Goal: Information Seeking & Learning: Learn about a topic

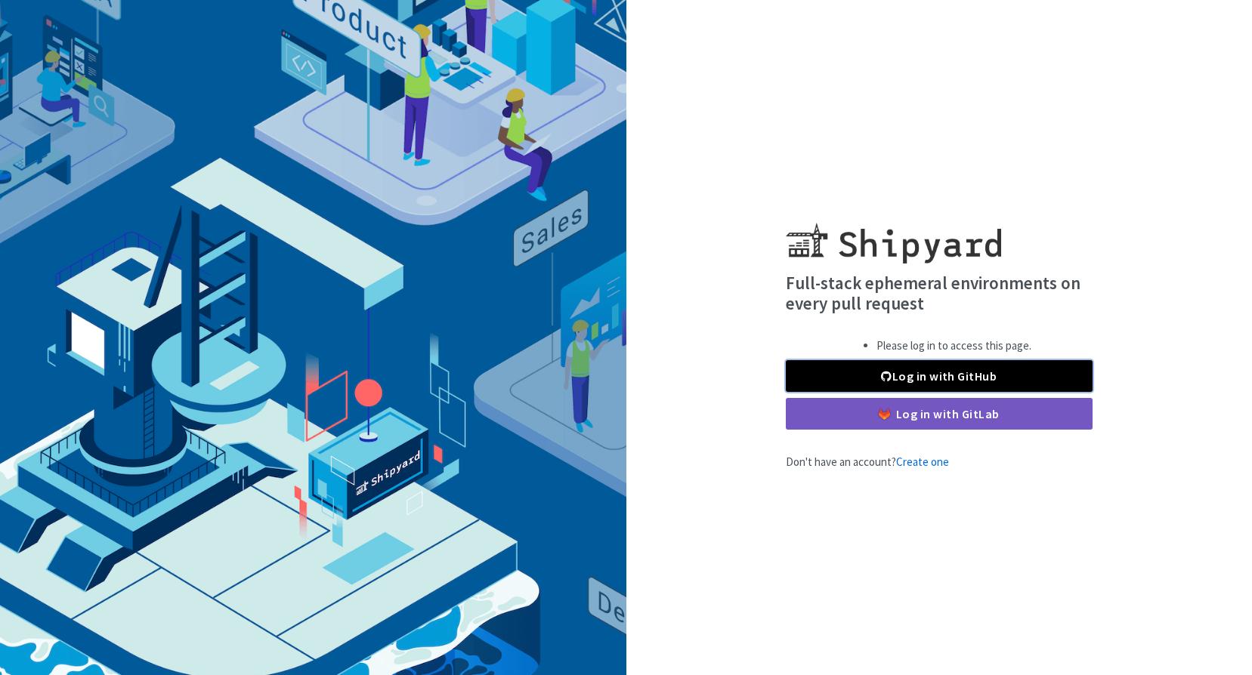
click at [911, 373] on link "Log in with GitHub" at bounding box center [938, 376] width 307 height 32
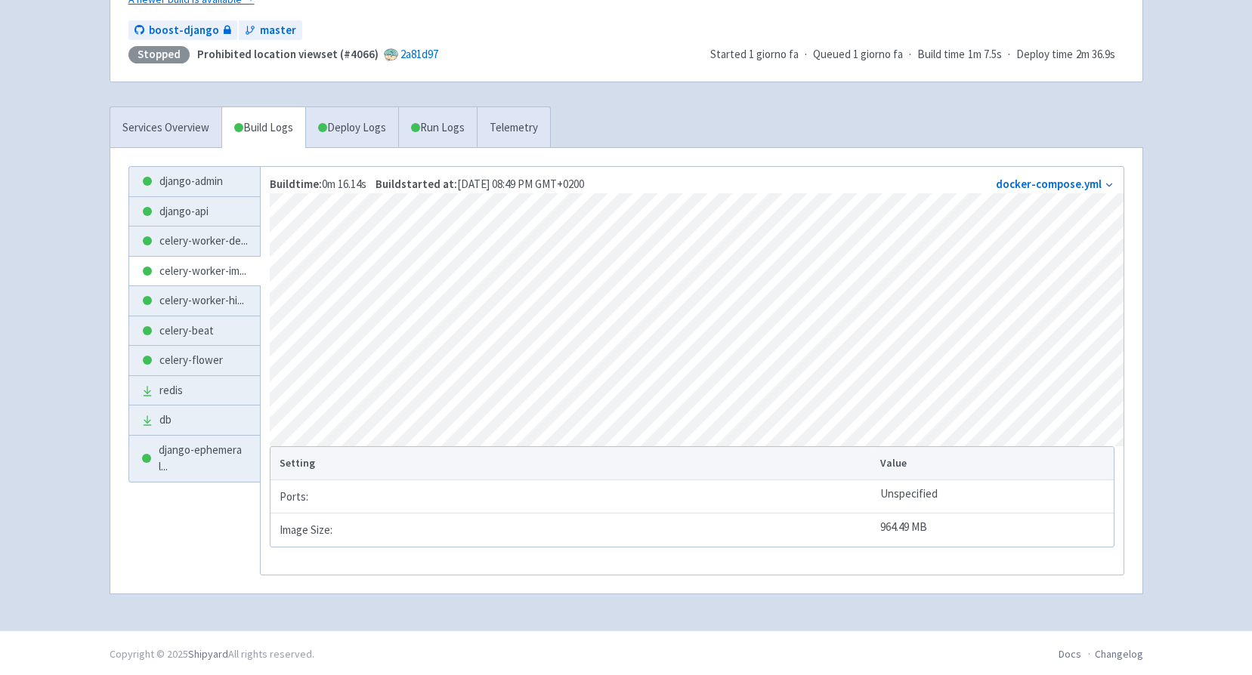
scroll to position [189, 0]
click at [211, 174] on link "django-admin" at bounding box center [194, 179] width 131 height 29
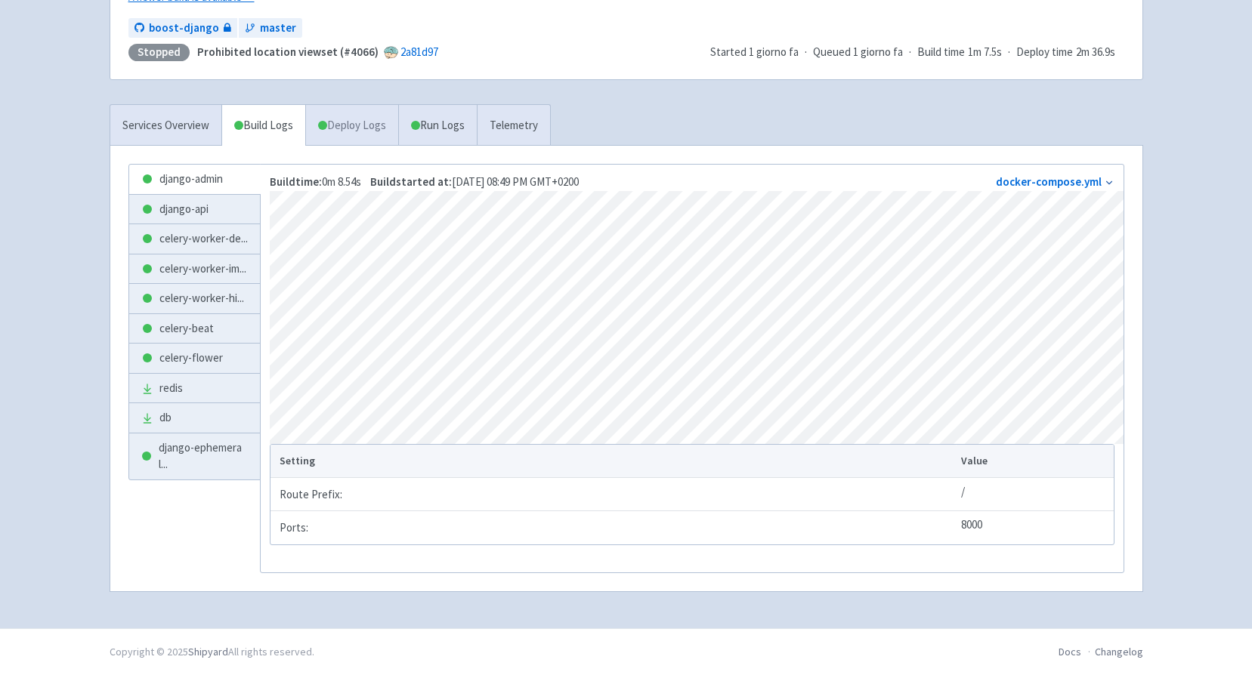
click at [360, 122] on link "Deploy Logs" at bounding box center [351, 126] width 93 height 42
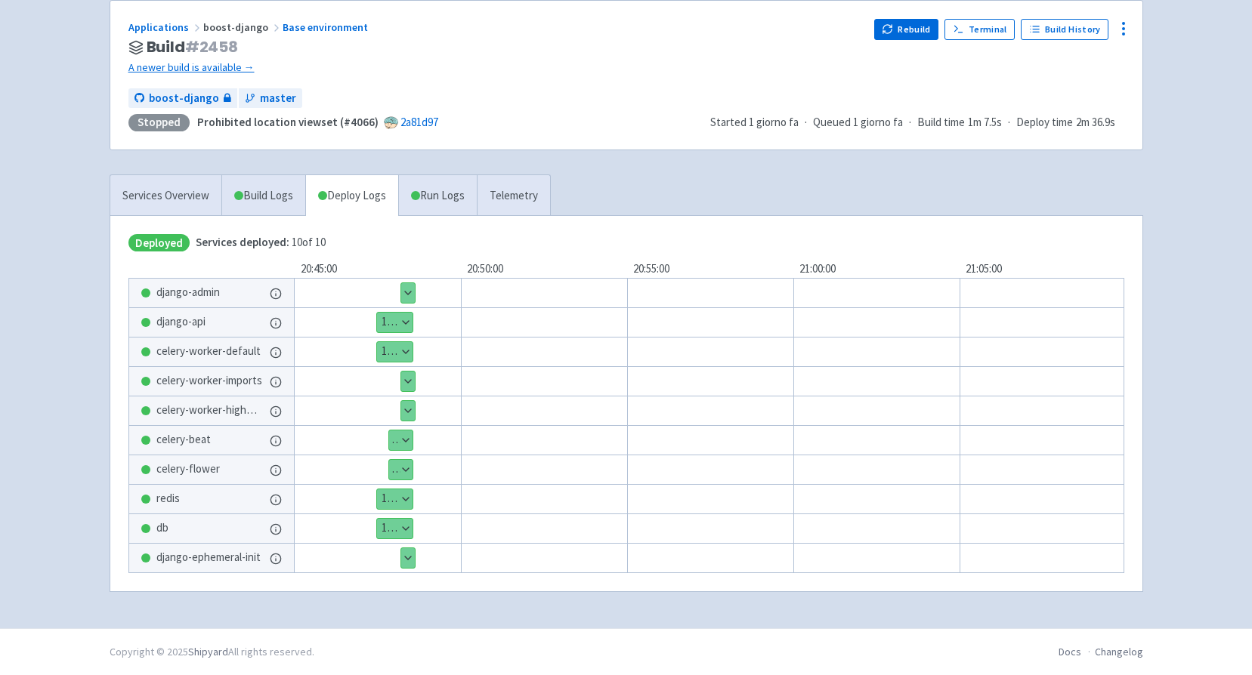
scroll to position [117, 0]
click at [256, 187] on link "Build Logs" at bounding box center [263, 196] width 83 height 42
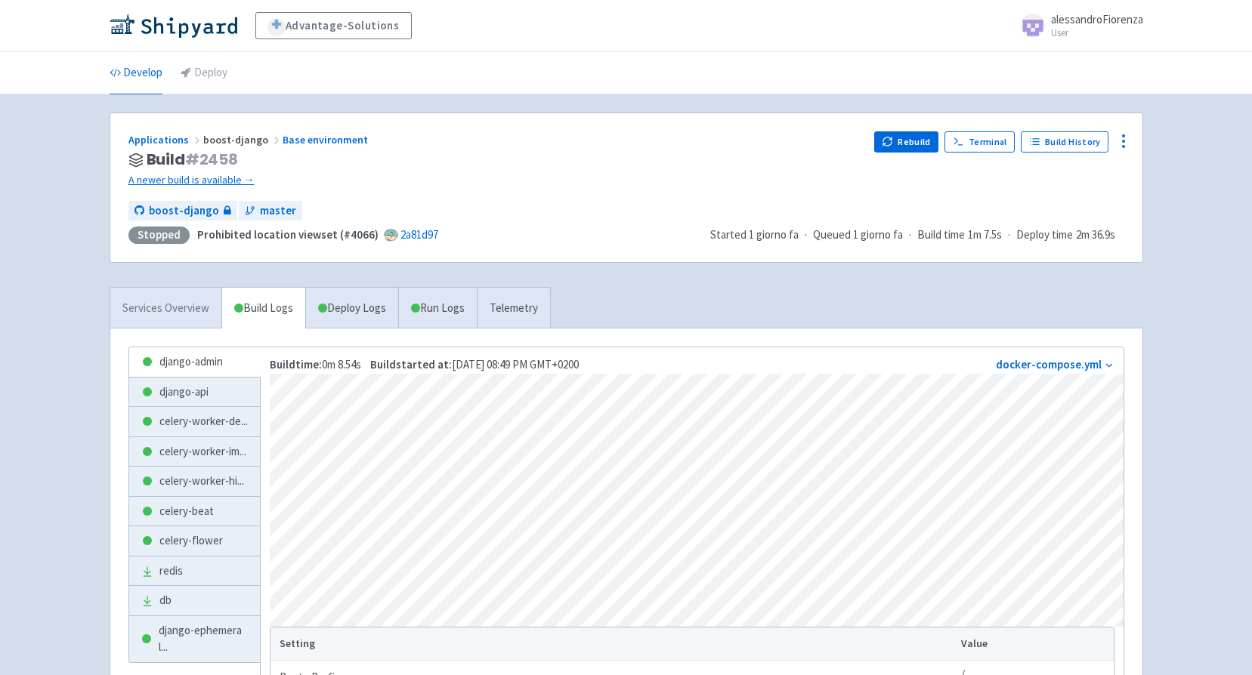
click at [181, 301] on link "Services Overview" at bounding box center [165, 309] width 111 height 42
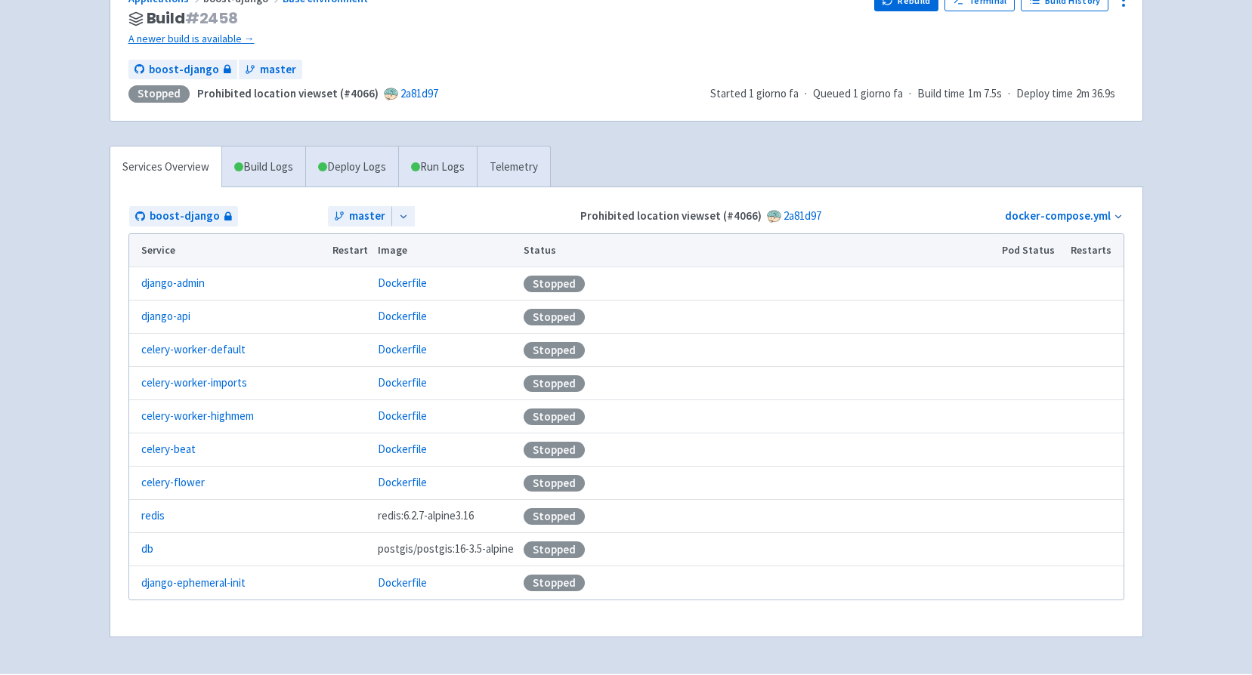
scroll to position [151, 0]
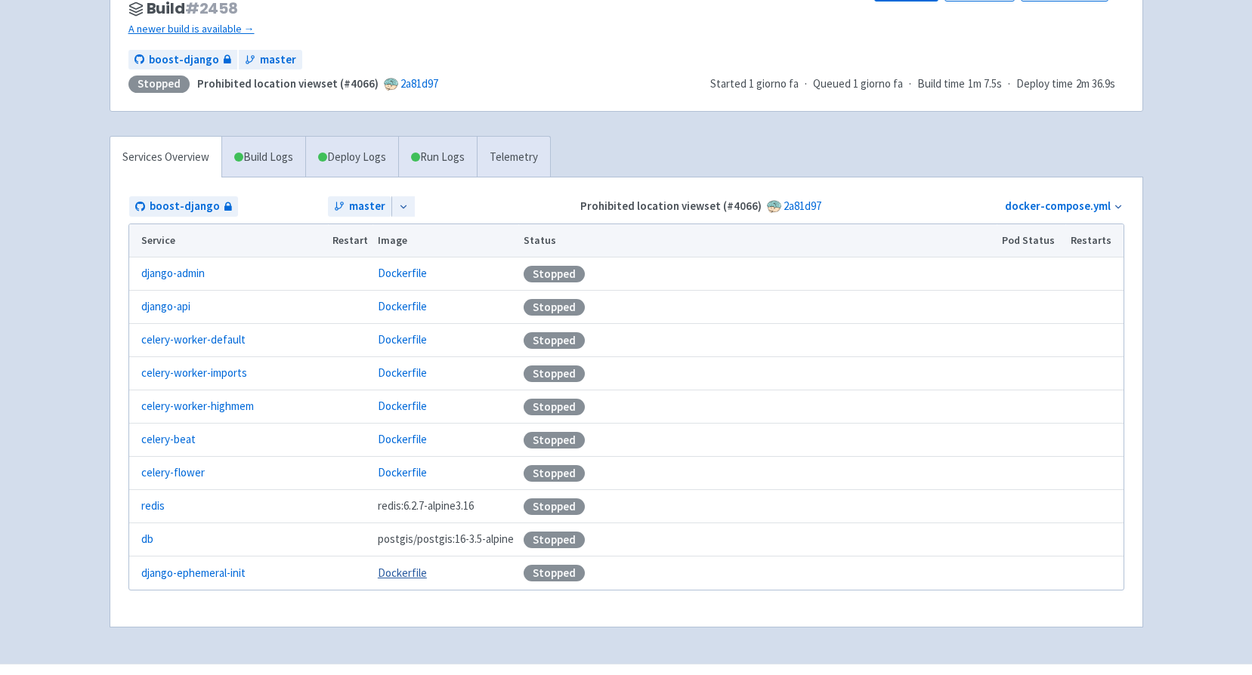
click at [390, 573] on link "Dockerfile" at bounding box center [402, 573] width 49 height 14
click at [271, 148] on link "Build Logs" at bounding box center [263, 158] width 83 height 42
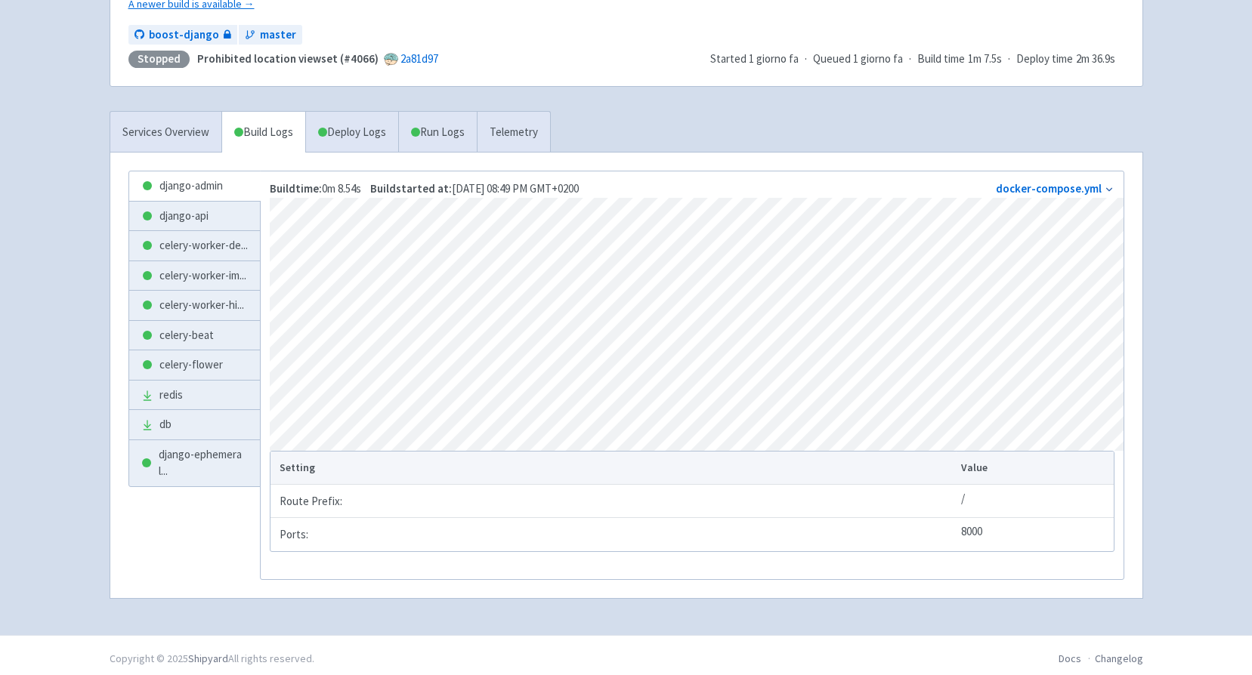
scroll to position [189, 0]
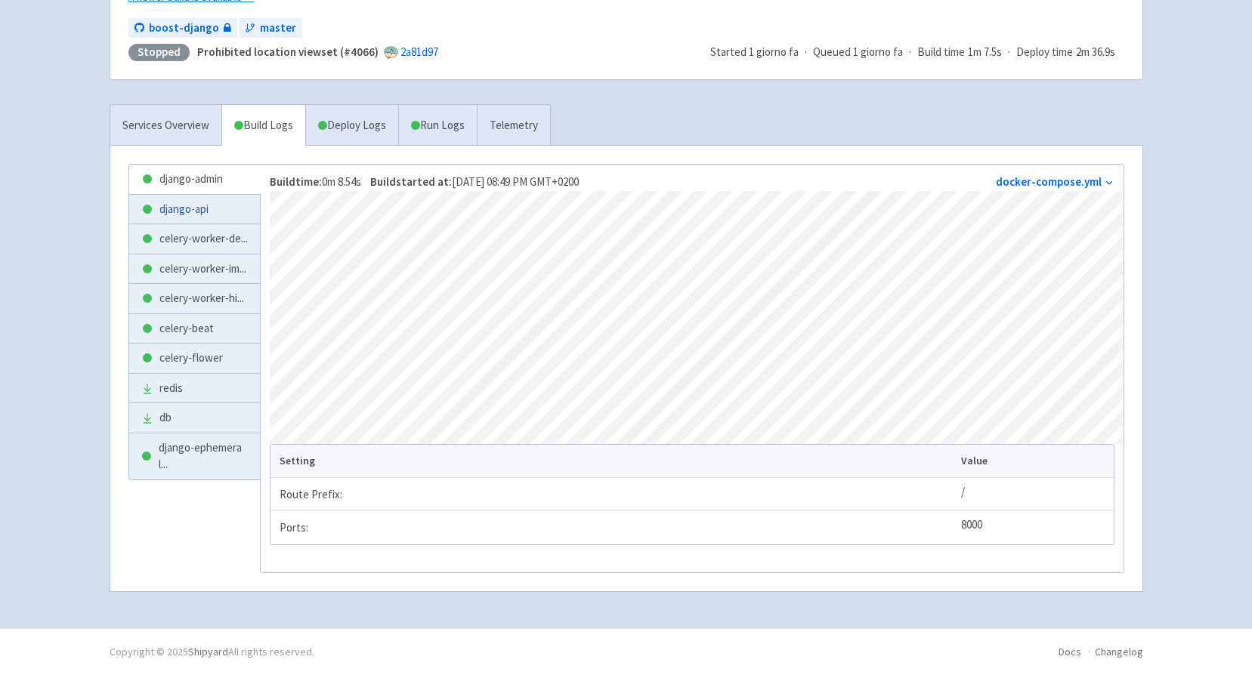
click at [164, 202] on link "django-api" at bounding box center [194, 209] width 131 height 29
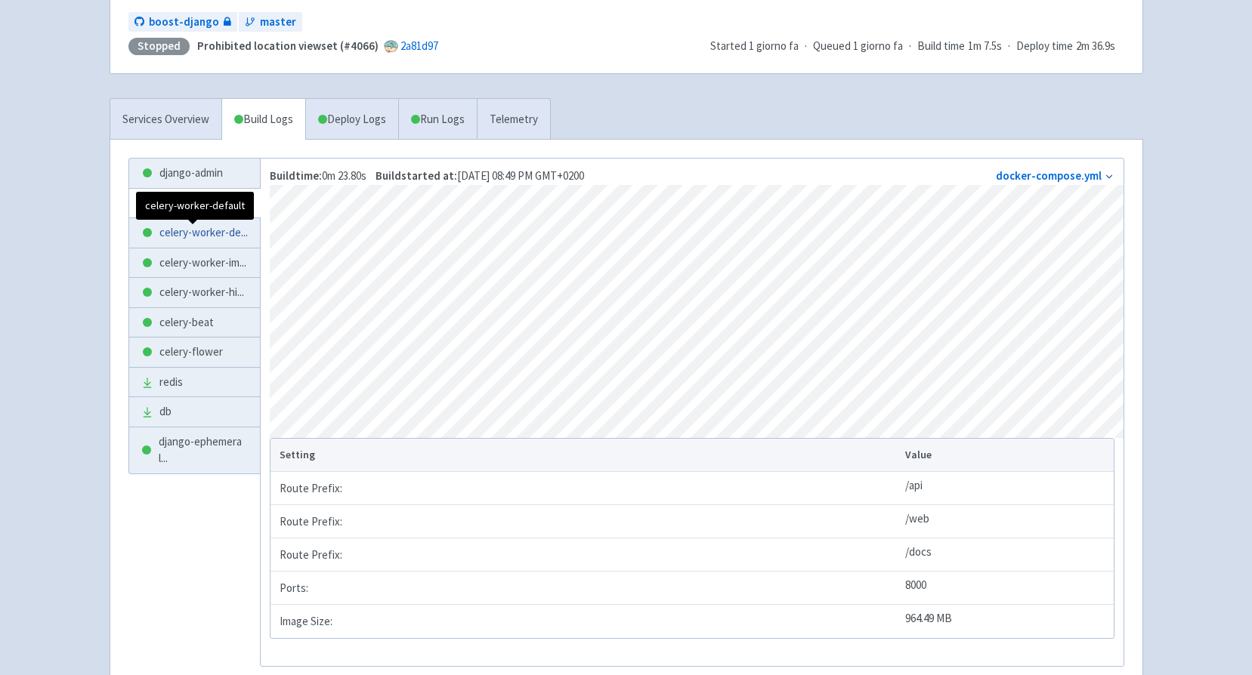
click at [182, 239] on span "celery-worker-de ..." at bounding box center [203, 232] width 88 height 17
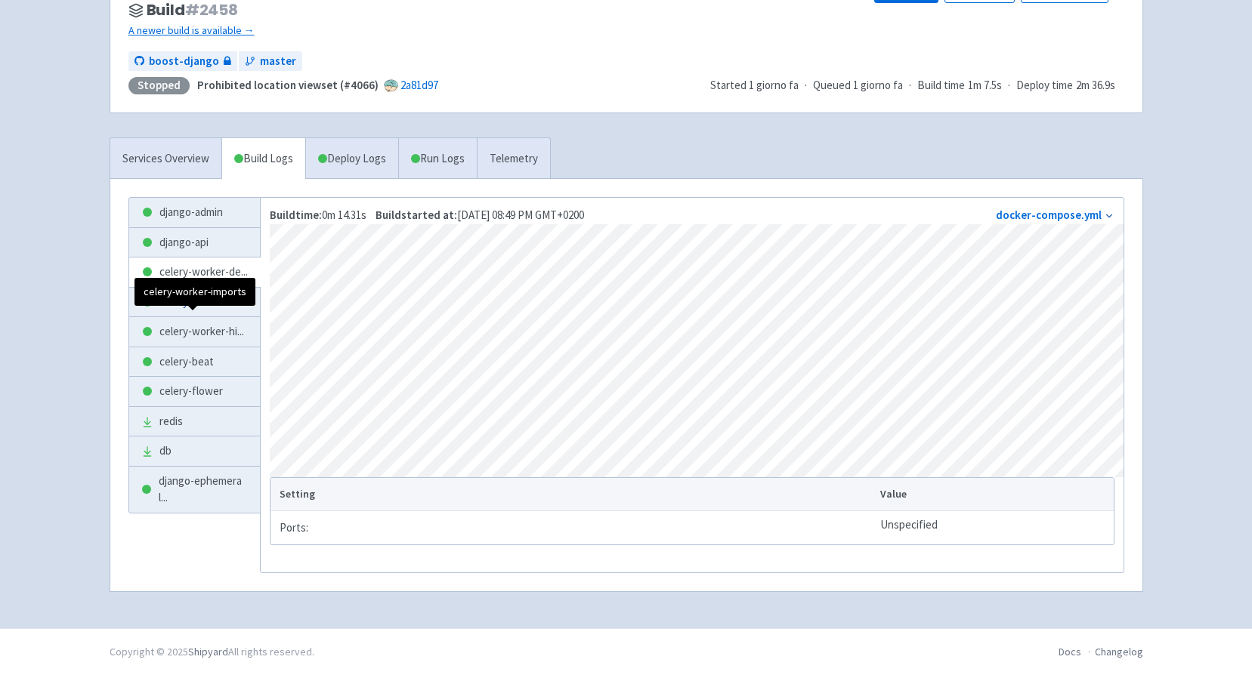
click at [199, 310] on span "celery-worker-im ..." at bounding box center [202, 302] width 87 height 17
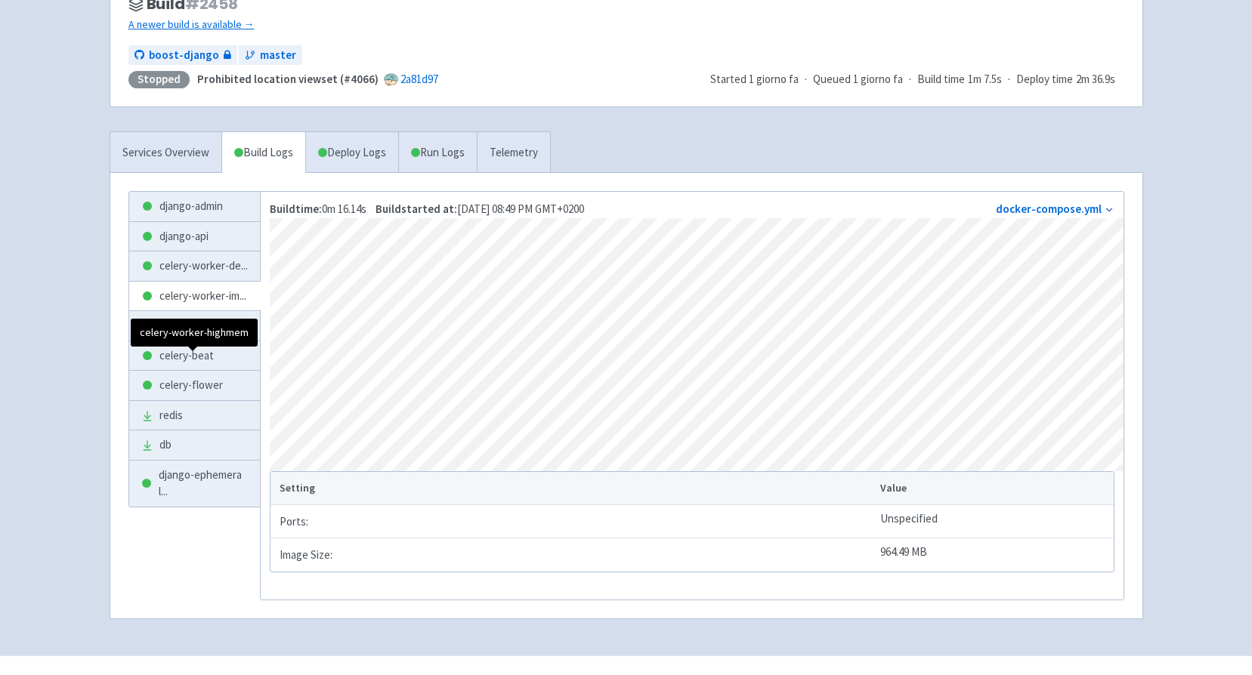
click at [168, 335] on span "celery-worker-hi ..." at bounding box center [201, 325] width 85 height 17
click at [177, 371] on link "celery-beat" at bounding box center [194, 355] width 131 height 29
click at [201, 335] on span "celery-worker-hi ..." at bounding box center [201, 325] width 85 height 17
click at [183, 371] on link "celery-beat" at bounding box center [194, 355] width 131 height 29
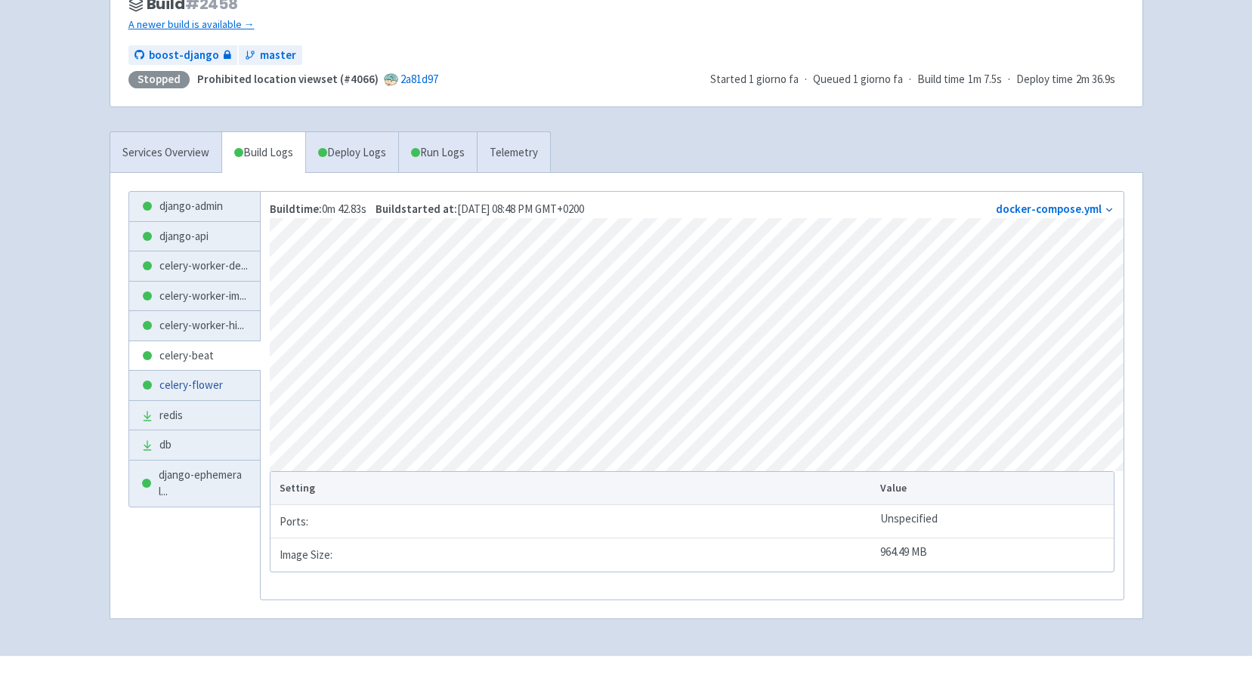
click at [177, 400] on link "celery-flower" at bounding box center [194, 385] width 131 height 29
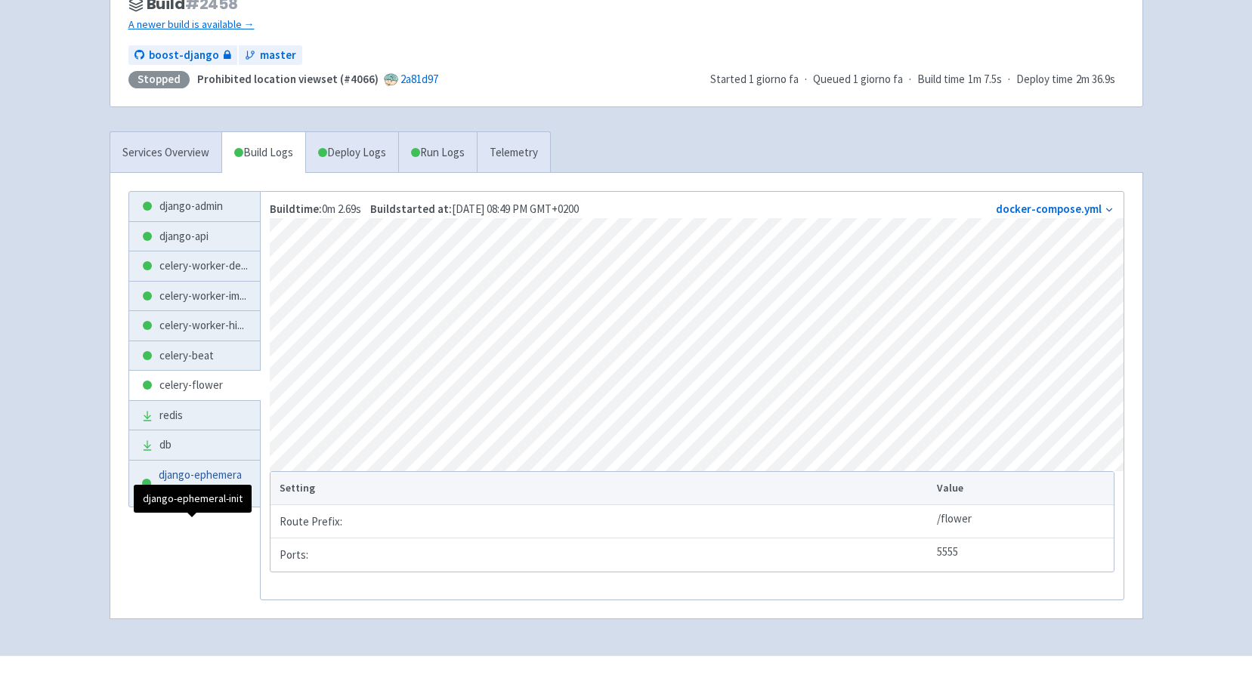
click at [180, 501] on span "django-ephemeral ..." at bounding box center [203, 484] width 89 height 34
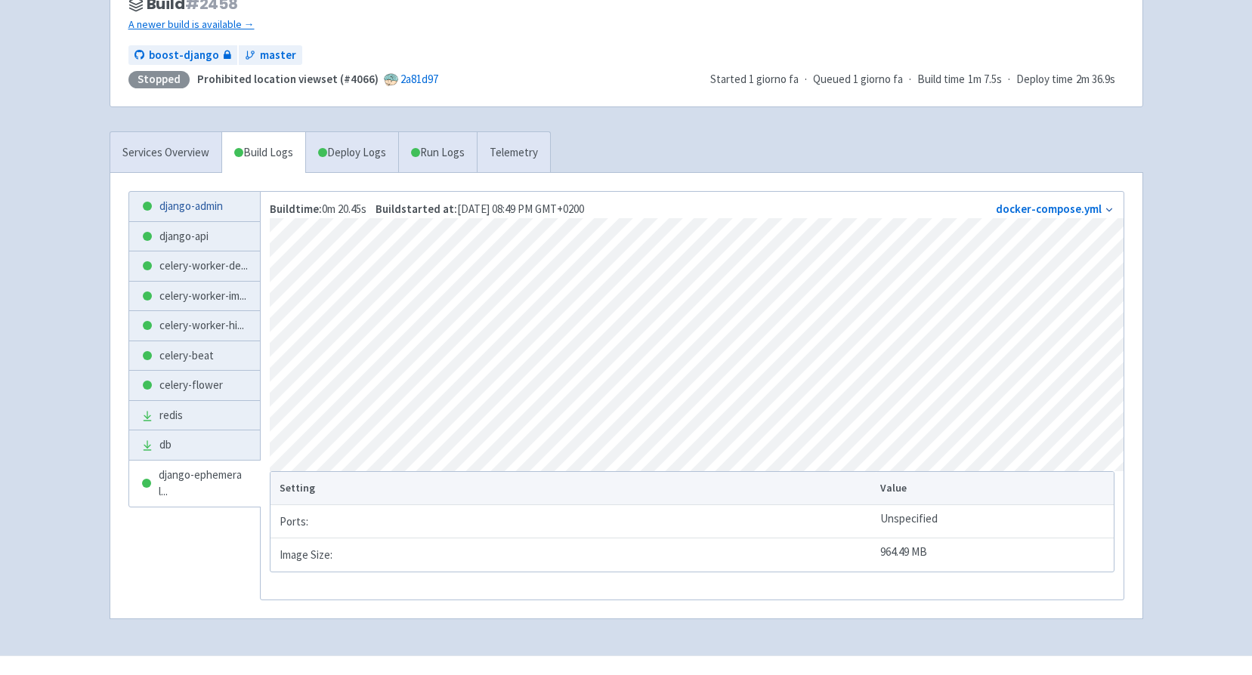
click at [185, 204] on link "django-admin" at bounding box center [194, 206] width 131 height 29
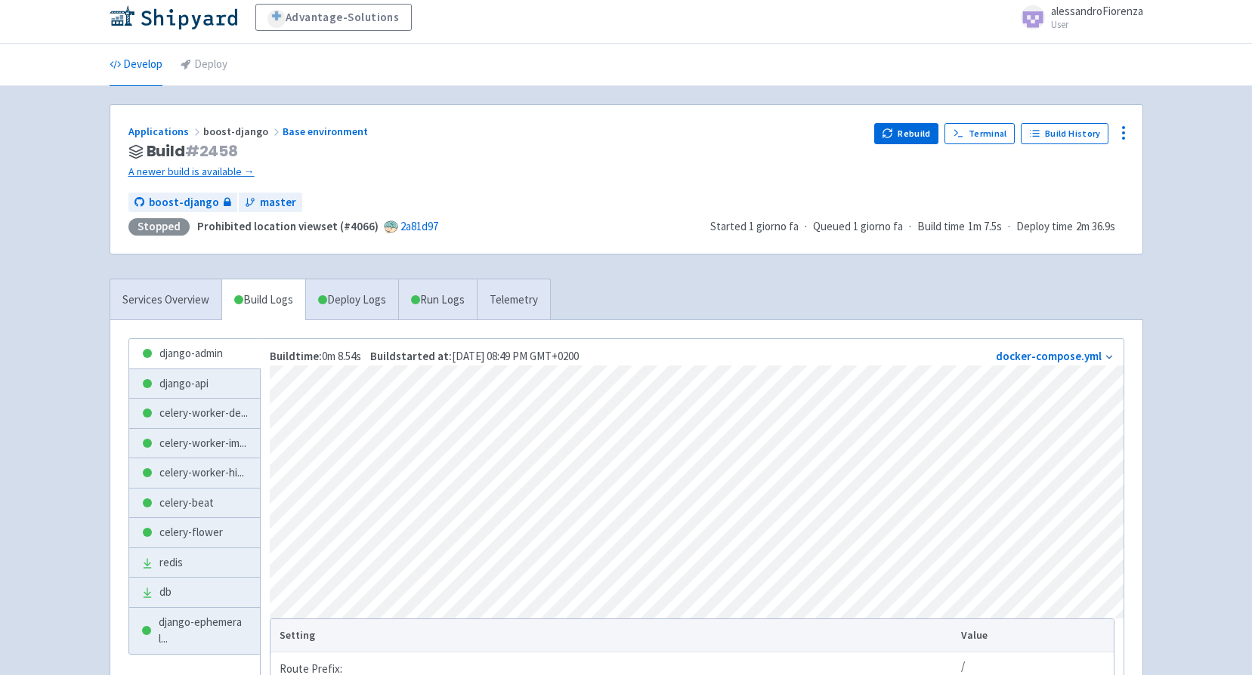
scroll to position [5, 0]
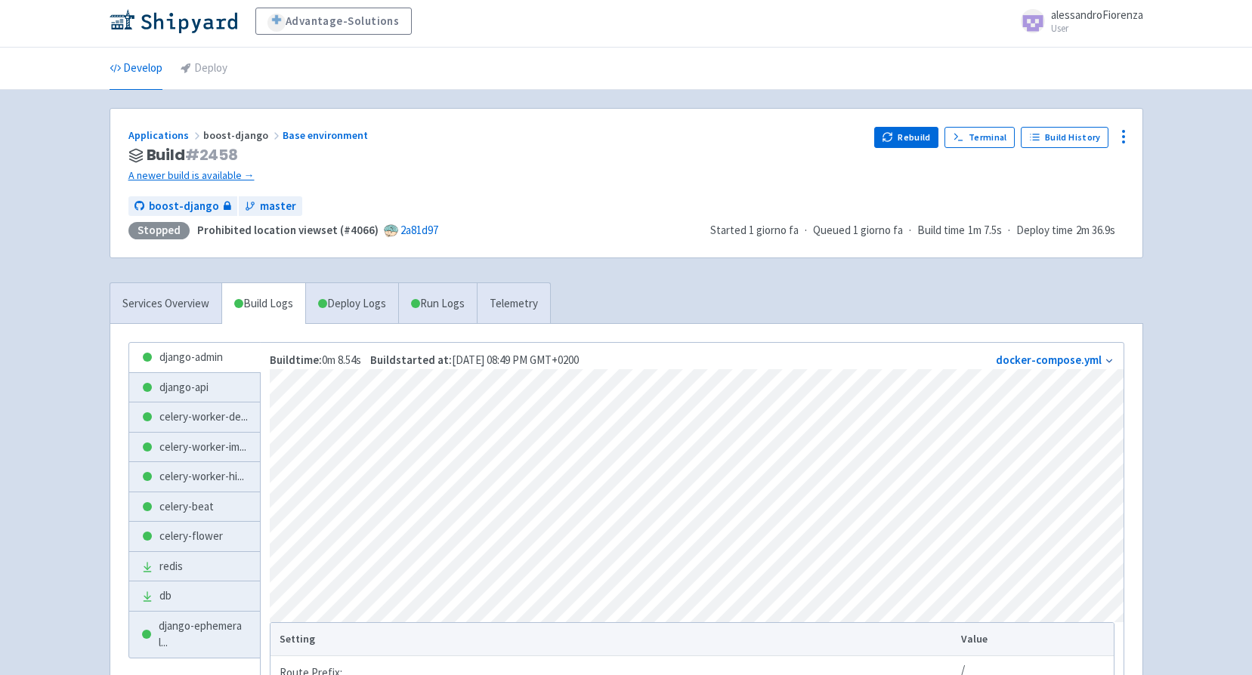
click at [1110, 363] on icon at bounding box center [1108, 361] width 11 height 11
click at [170, 305] on link "Services Overview" at bounding box center [165, 304] width 111 height 42
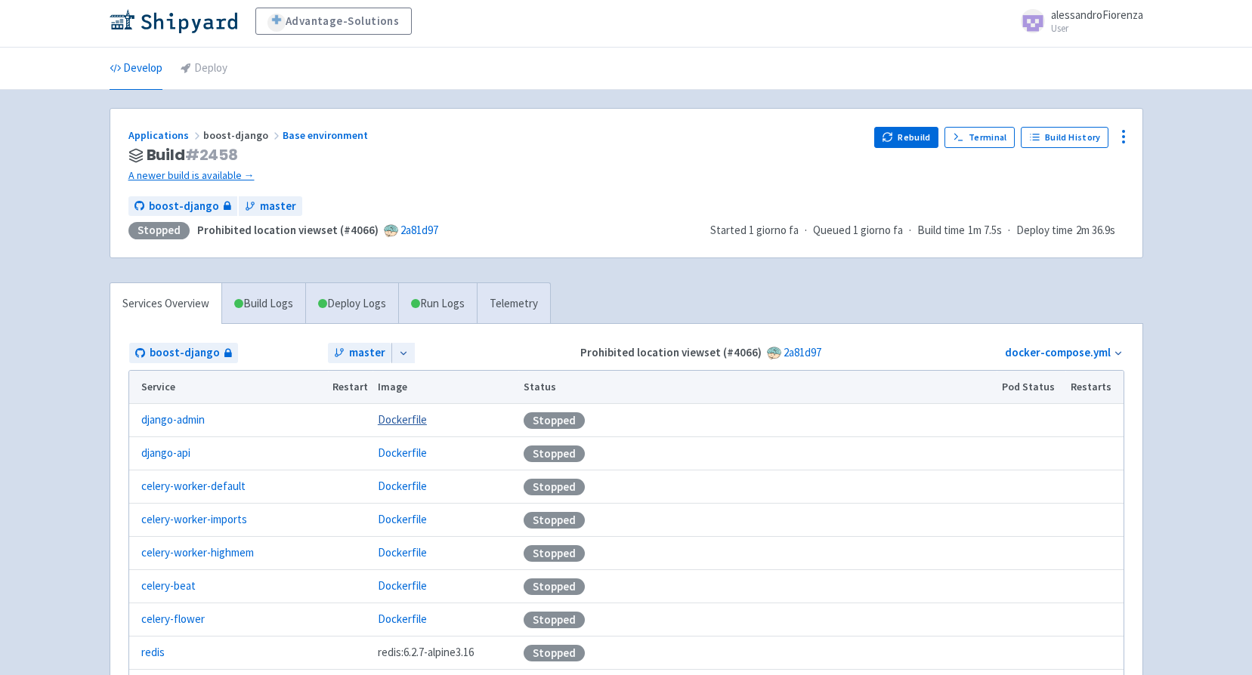
click at [390, 418] on link "Dockerfile" at bounding box center [402, 419] width 49 height 14
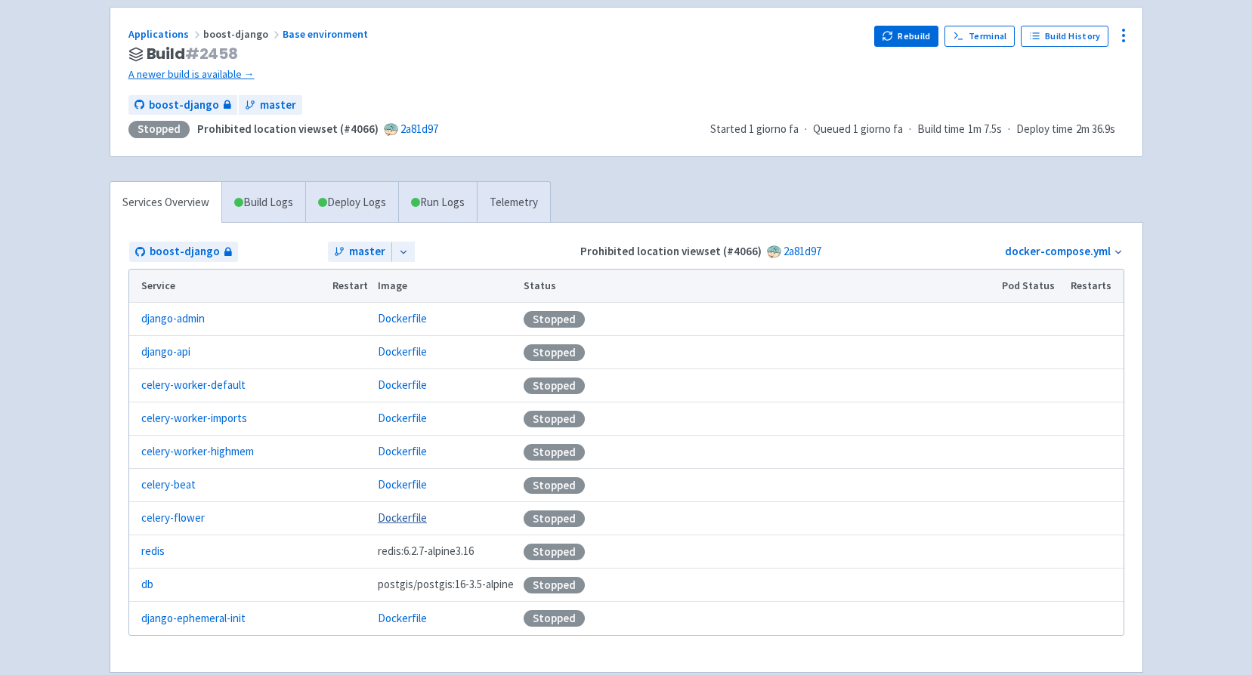
scroll to position [187, 0]
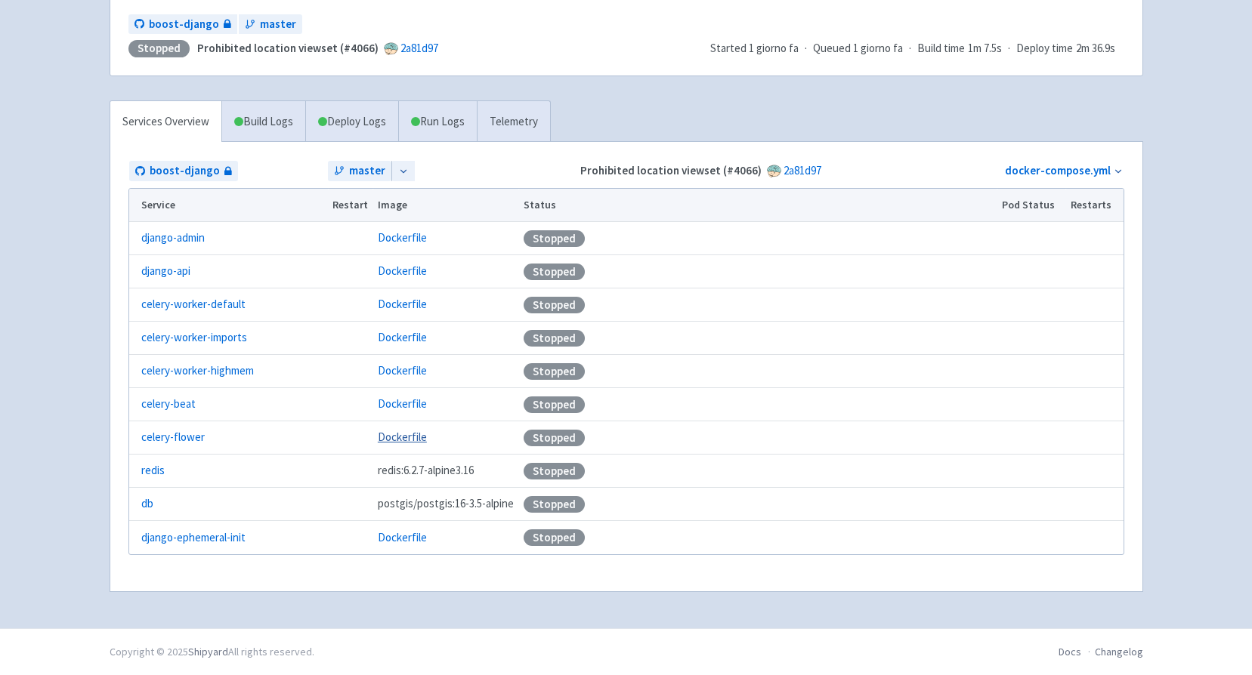
click at [390, 435] on link "Dockerfile" at bounding box center [402, 437] width 49 height 14
click at [400, 407] on link "Dockerfile" at bounding box center [402, 404] width 49 height 14
click at [404, 368] on link "Dockerfile" at bounding box center [402, 370] width 49 height 14
click at [402, 340] on link "Dockerfile" at bounding box center [402, 337] width 49 height 14
click at [398, 305] on link "Dockerfile" at bounding box center [402, 304] width 49 height 14
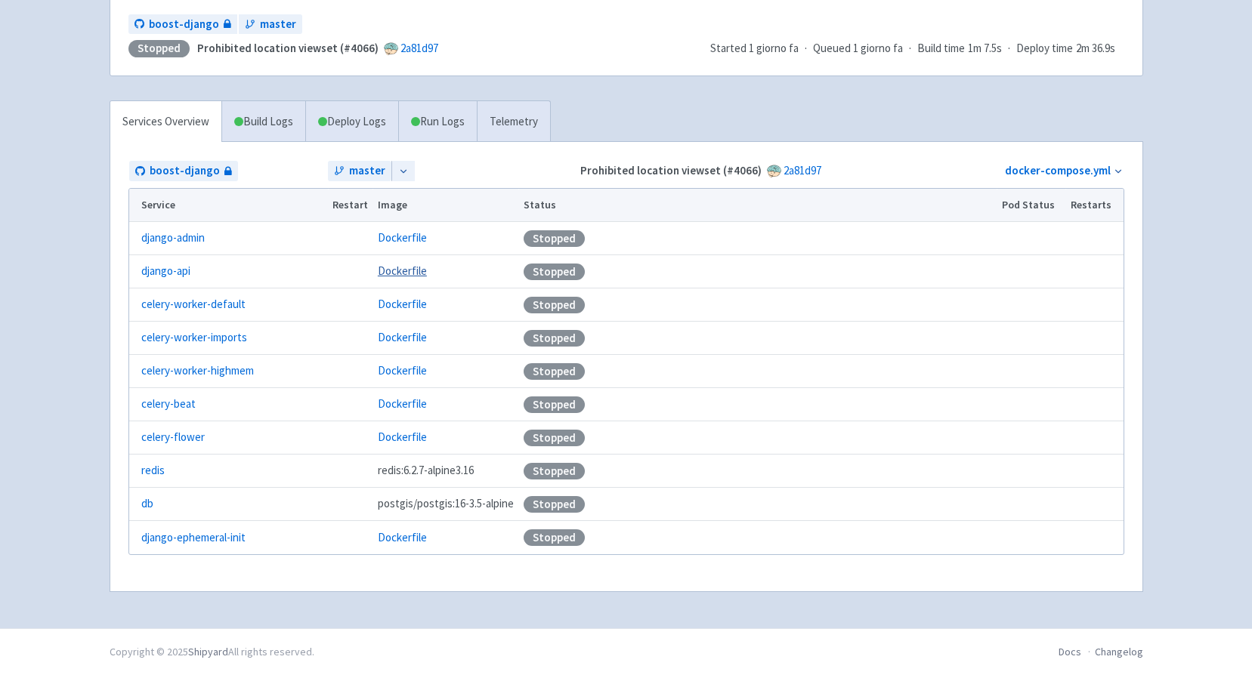
click at [398, 269] on link "Dockerfile" at bounding box center [402, 271] width 49 height 14
click at [397, 530] on link "Dockerfile" at bounding box center [402, 537] width 49 height 14
click at [258, 126] on link "Build Logs" at bounding box center [263, 122] width 83 height 42
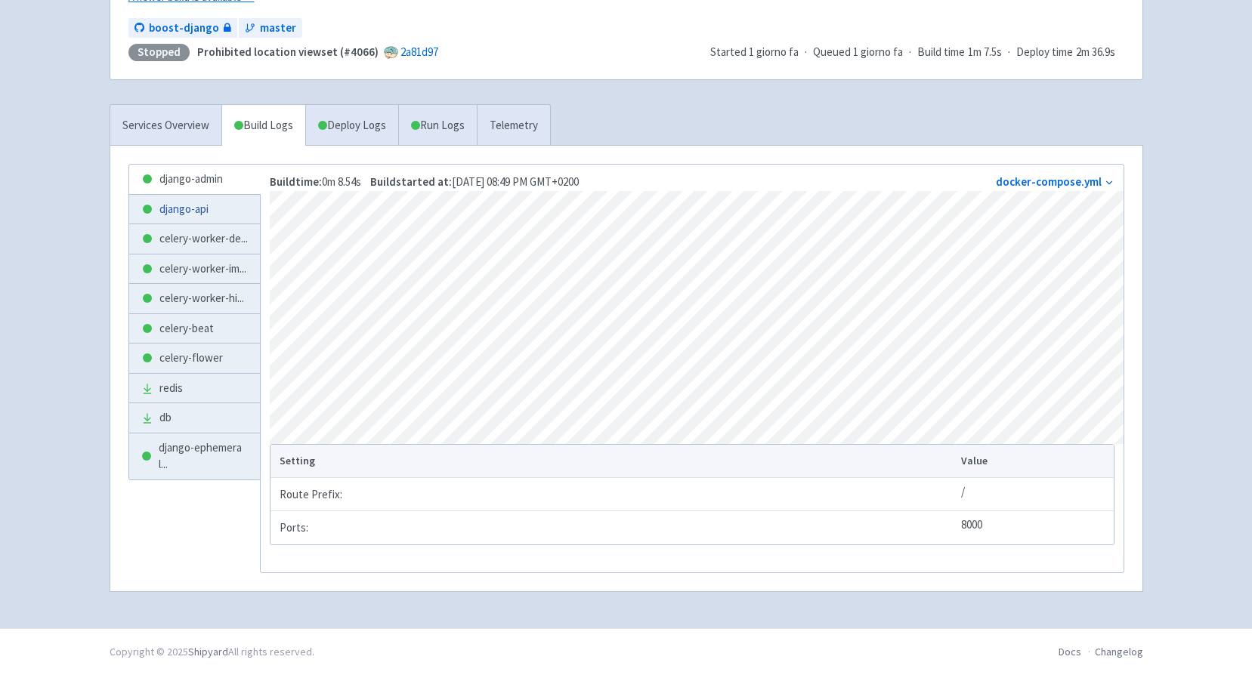
click at [200, 202] on link "django-api" at bounding box center [194, 209] width 131 height 29
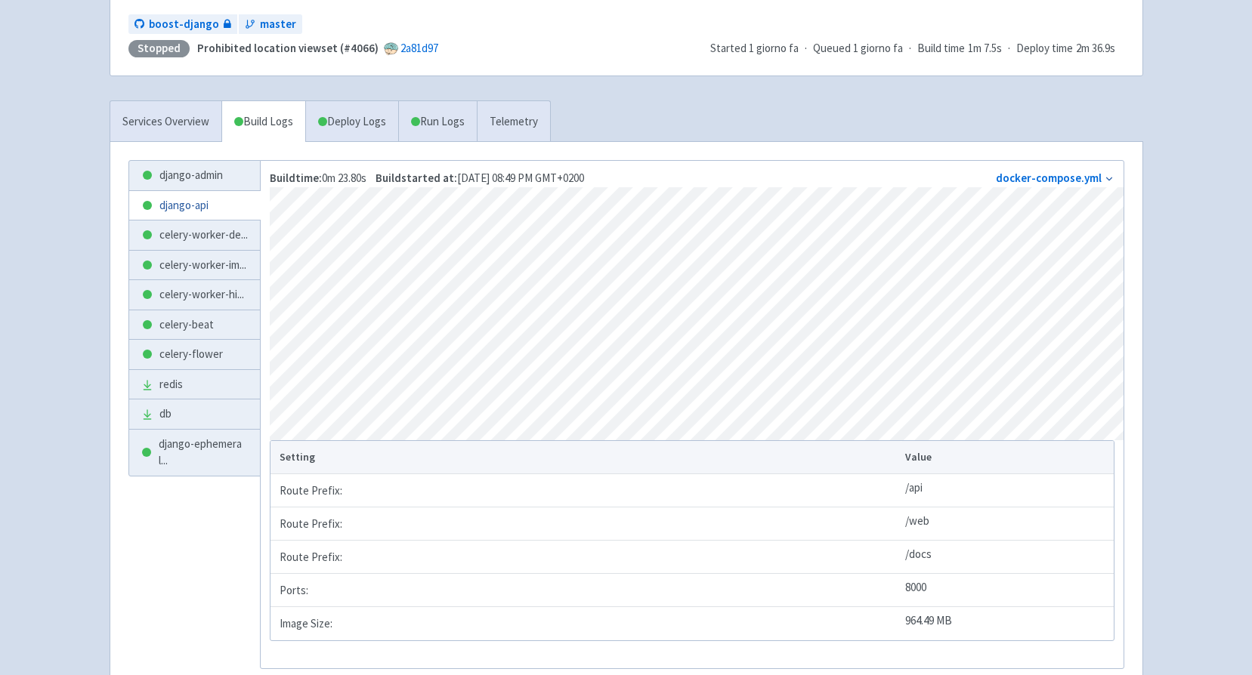
click at [188, 242] on span "celery-worker-de ..." at bounding box center [203, 235] width 88 height 17
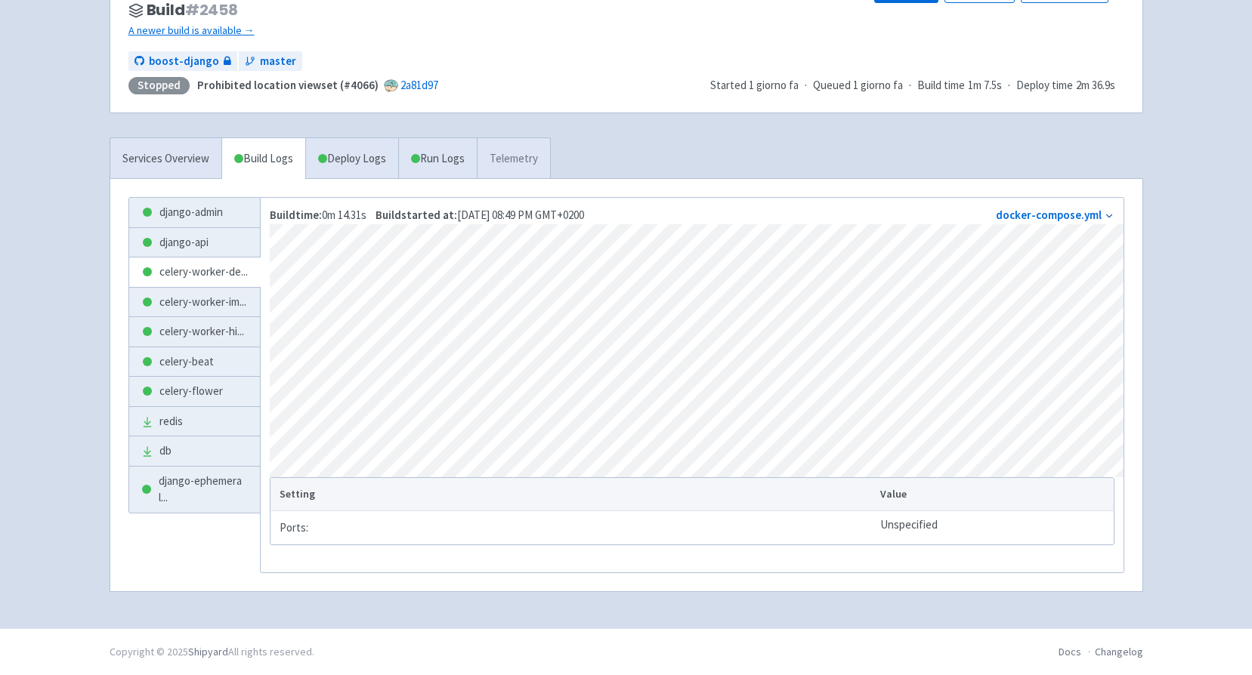
scroll to position [156, 0]
